Goal: Task Accomplishment & Management: Use online tool/utility

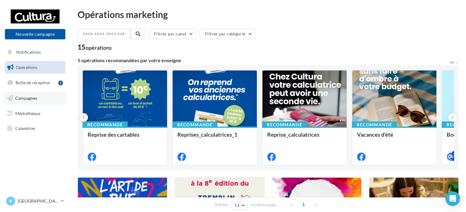
click at [38, 96] on link "Campagnes" at bounding box center [35, 98] width 63 height 13
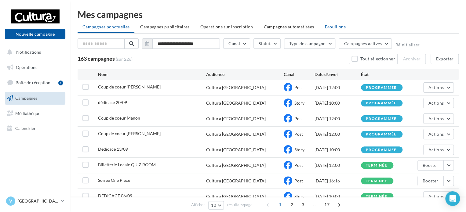
click at [327, 29] on span "Brouillons" at bounding box center [335, 26] width 21 height 5
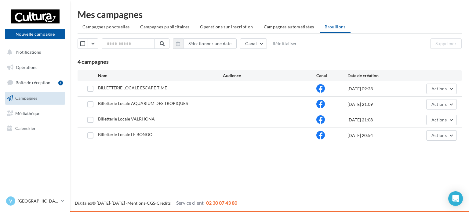
click at [369, 49] on div "Sélectionner une date Canal Réinitialiser Supprimer 4 campagnes" at bounding box center [270, 51] width 384 height 27
click at [101, 30] on li "Campagnes ponctuelles" at bounding box center [106, 26] width 57 height 11
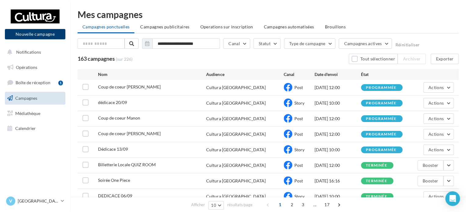
click at [34, 36] on button "Nouvelle campagne" at bounding box center [35, 34] width 60 height 10
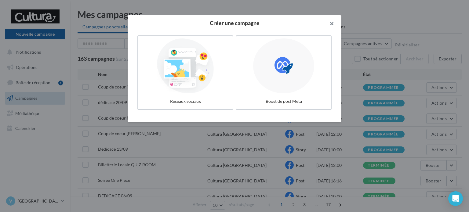
drag, startPoint x: 328, startPoint y: 23, endPoint x: 332, endPoint y: 23, distance: 3.4
click at [331, 23] on button "button" at bounding box center [329, 24] width 24 height 18
